Goal: Task Accomplishment & Management: Use online tool/utility

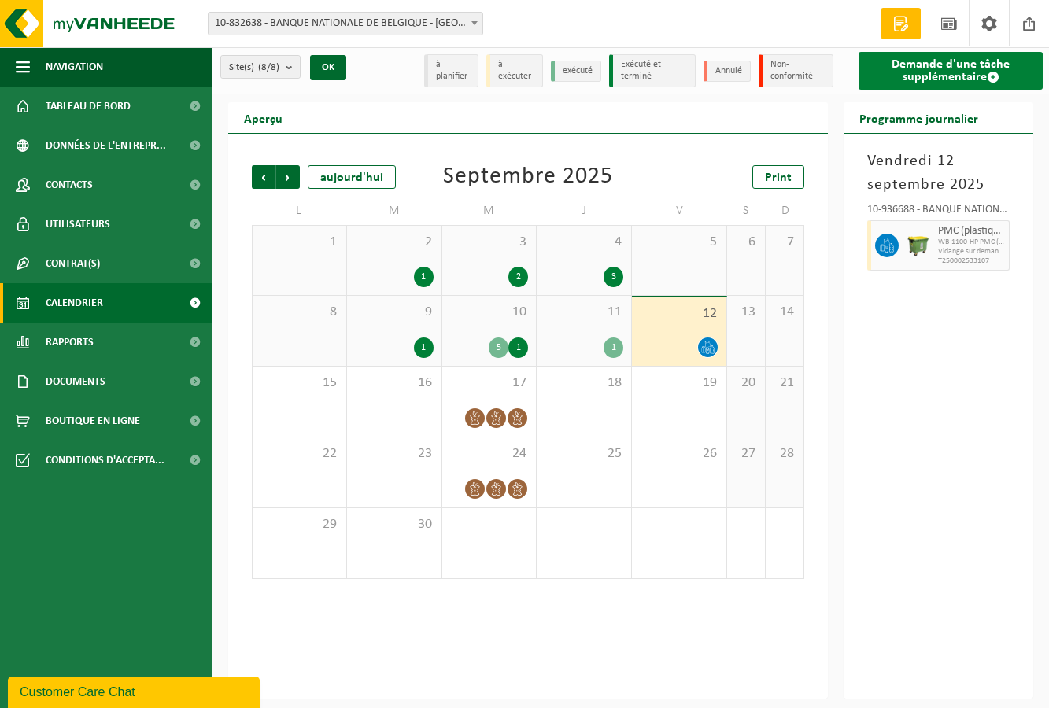
click at [970, 83] on link "Demande d'une tâche supplémentaire" at bounding box center [951, 71] width 184 height 38
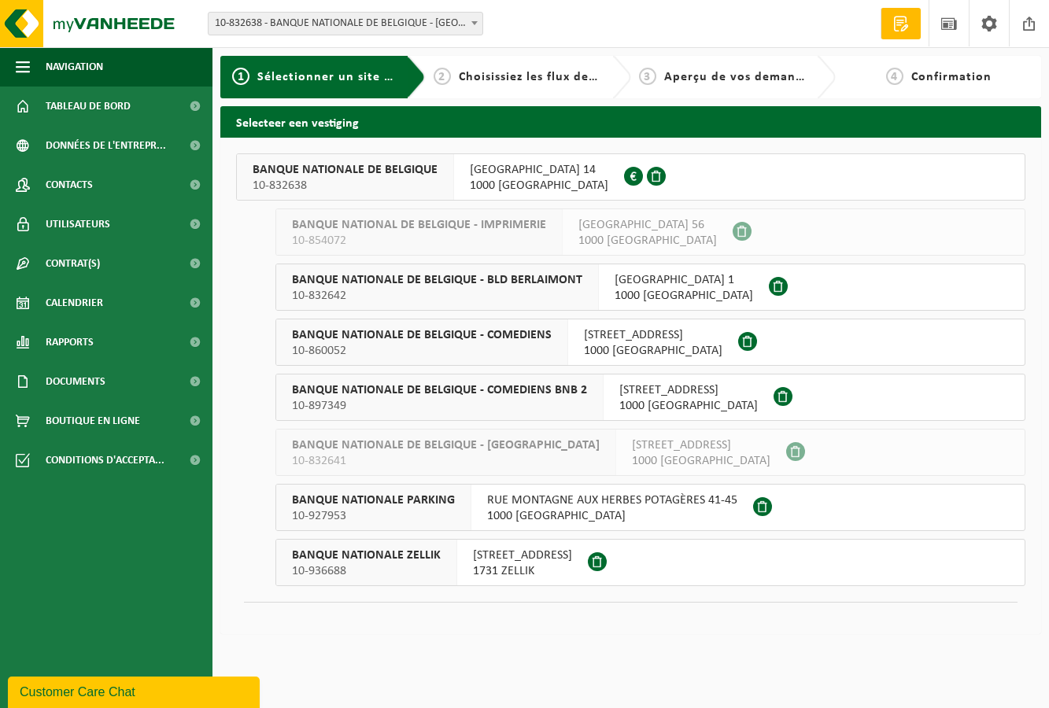
click at [630, 641] on div "Selecteer een vestiging BANQUE NATIONALE DE BELGIQUE 10-832638 [GEOGRAPHIC_DATA…" at bounding box center [630, 374] width 837 height 536
click at [404, 563] on span "10-936688" at bounding box center [366, 571] width 149 height 16
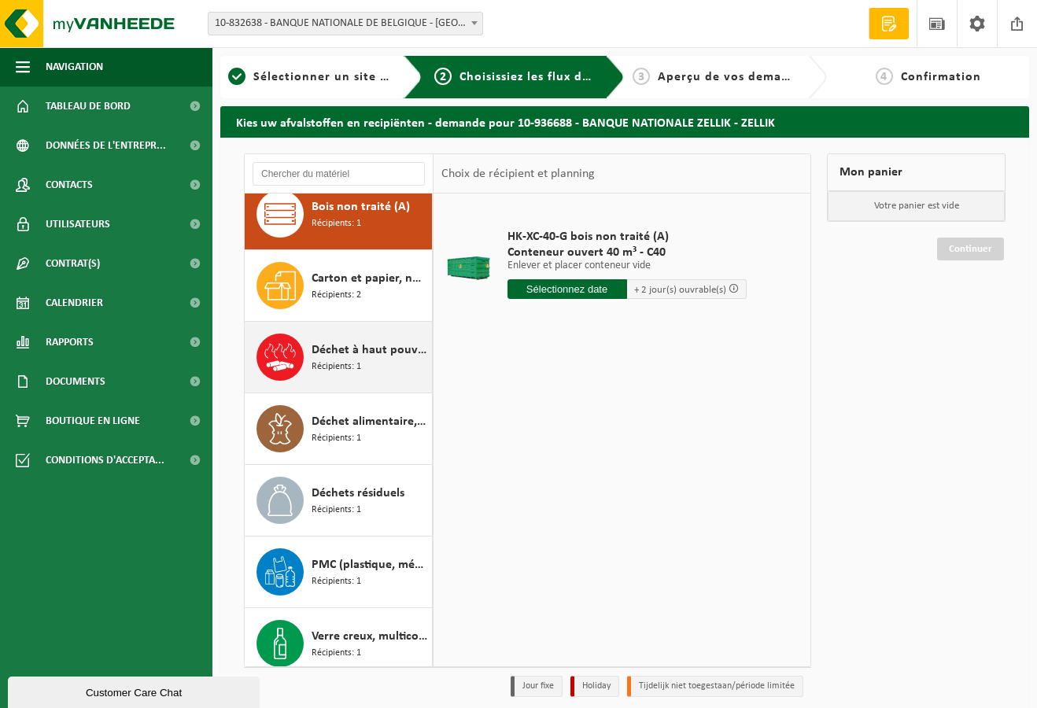
scroll to position [28, 0]
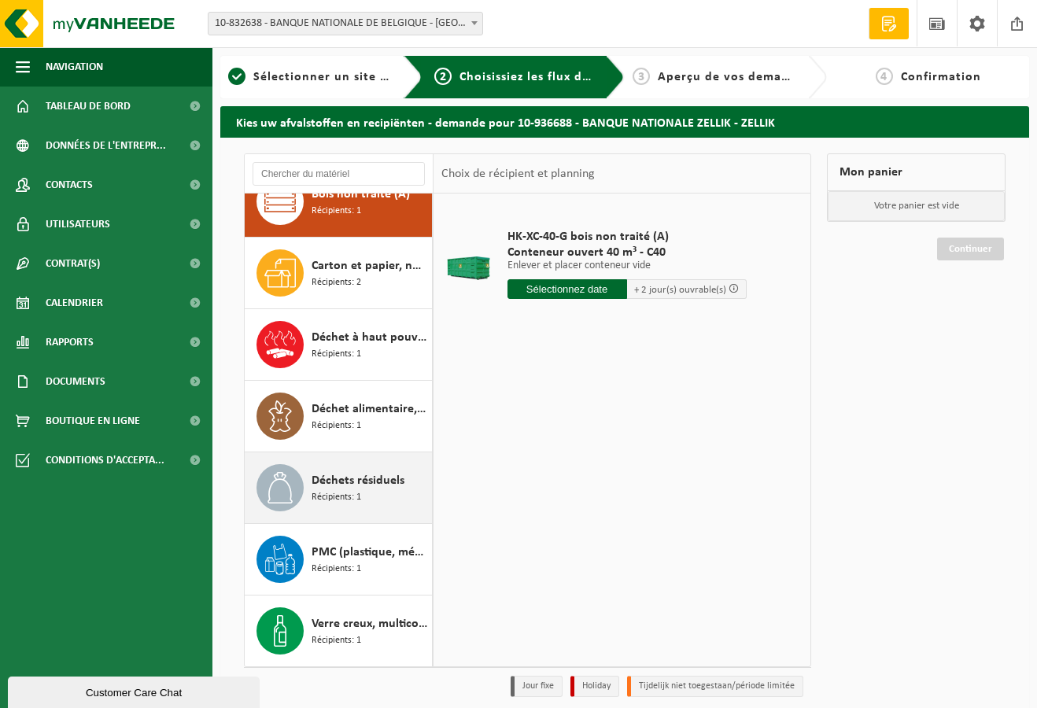
click at [339, 490] on span "Récipients: 1" at bounding box center [337, 497] width 50 height 15
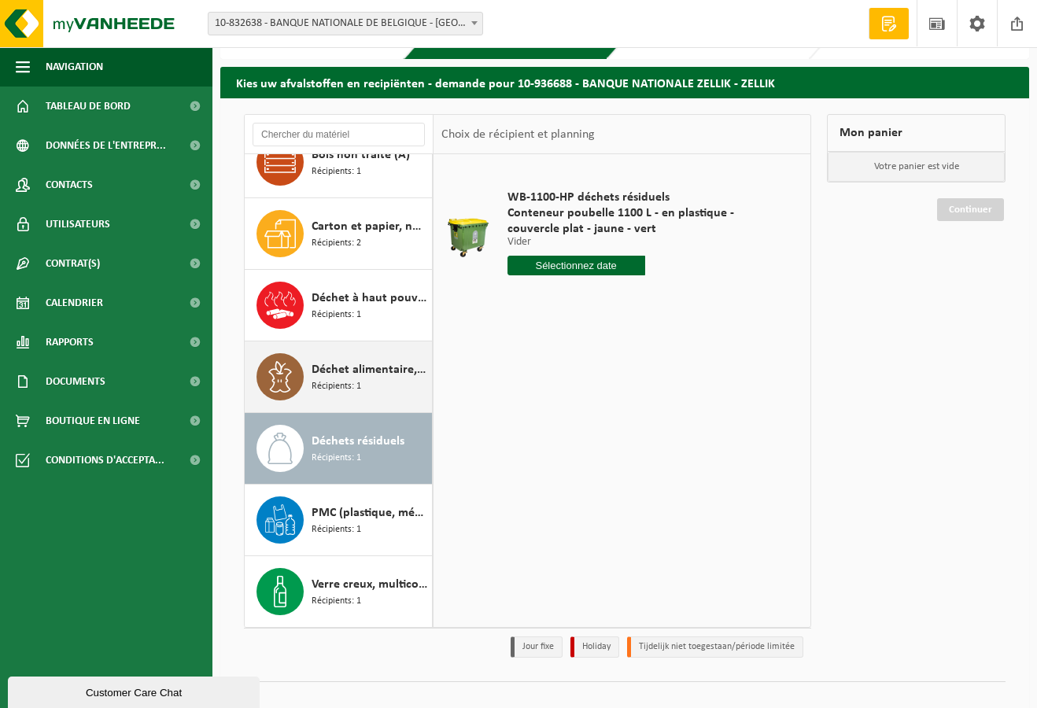
scroll to position [61, 0]
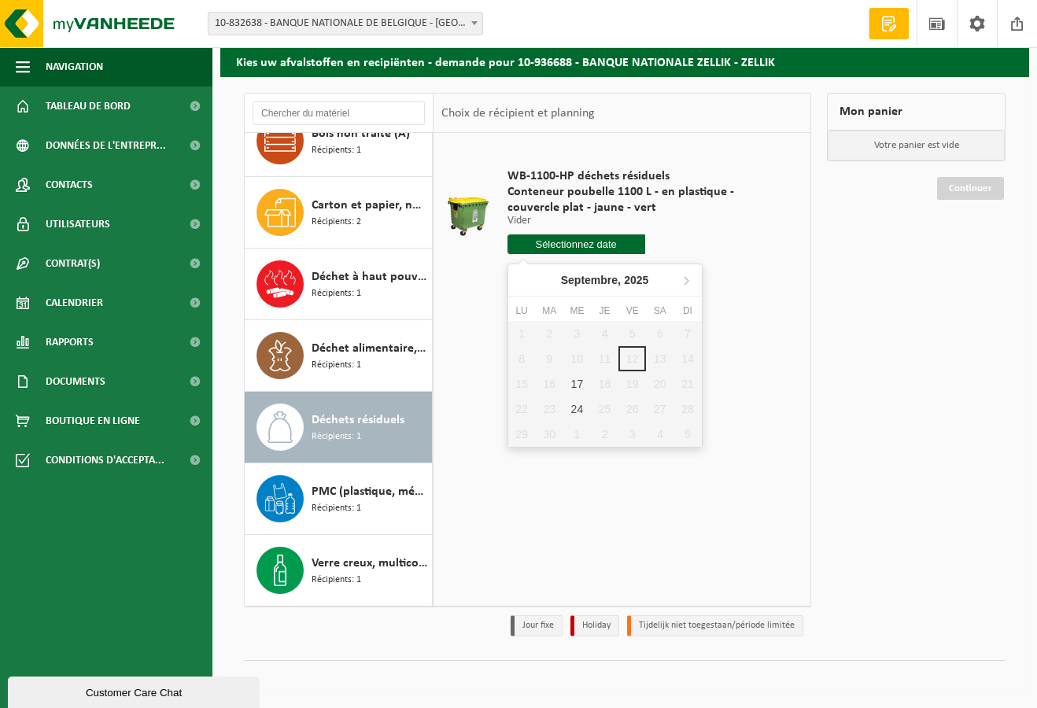
click at [537, 247] on input "text" at bounding box center [577, 245] width 138 height 20
click at [581, 385] on div "17" at bounding box center [577, 383] width 28 height 25
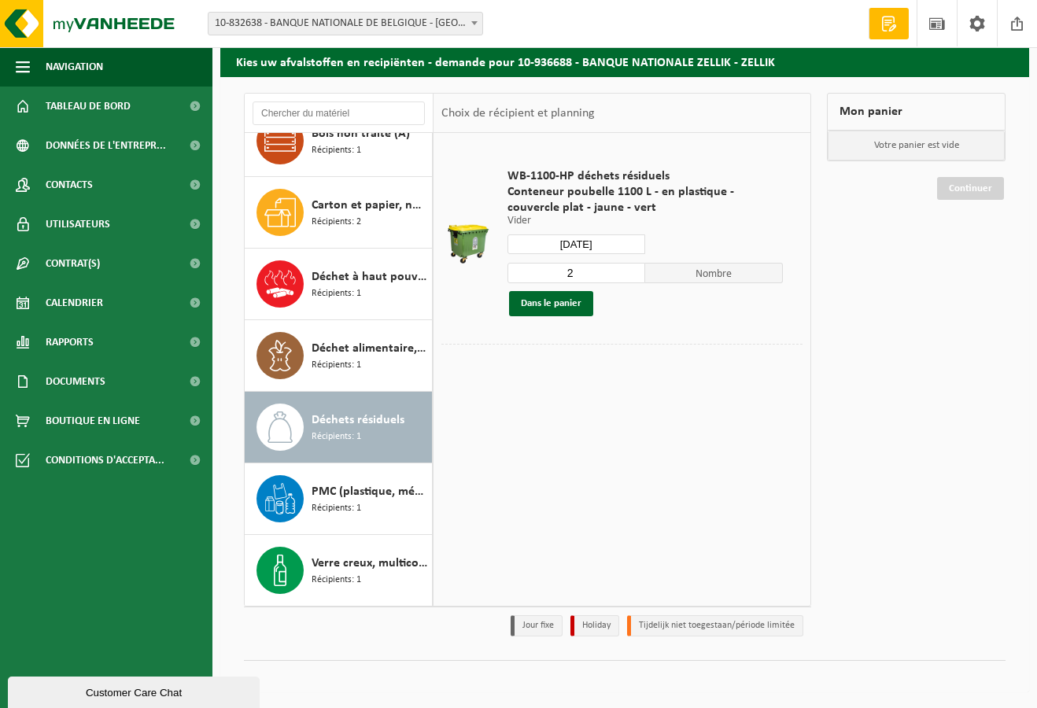
type input "à partir de 2025-09-17"
click at [574, 302] on button "Dans le panier" at bounding box center [551, 303] width 84 height 25
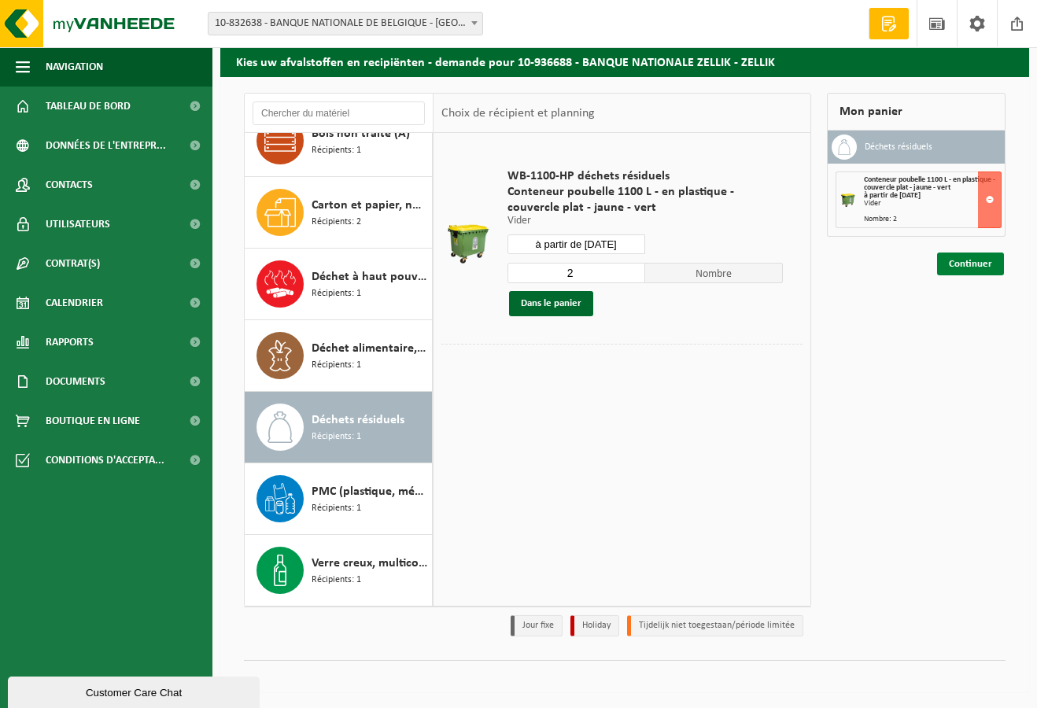
click at [981, 268] on link "Continuer" at bounding box center [970, 264] width 67 height 23
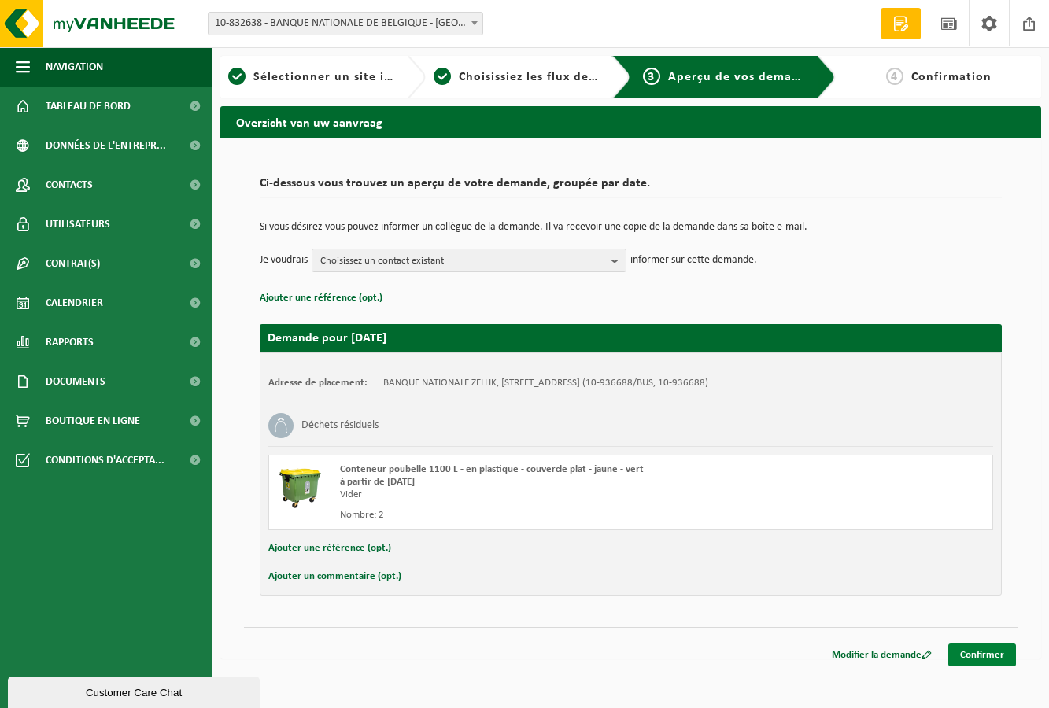
click at [982, 651] on link "Confirmer" at bounding box center [982, 655] width 68 height 23
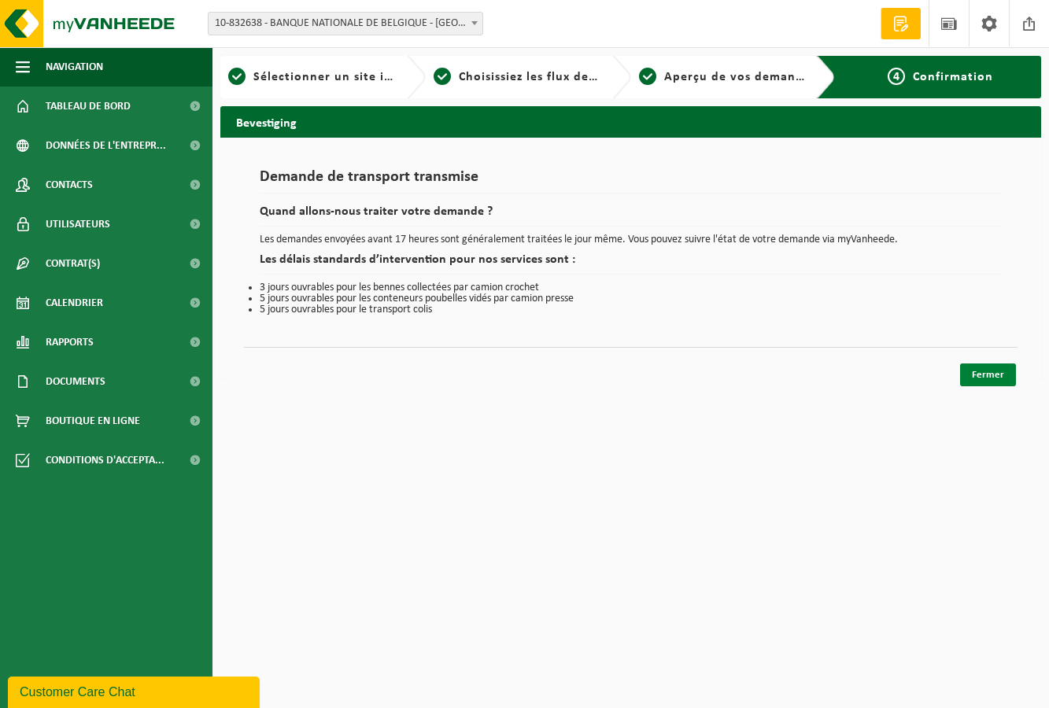
click at [974, 367] on link "Fermer" at bounding box center [988, 375] width 56 height 23
